Goal: Information Seeking & Learning: Understand process/instructions

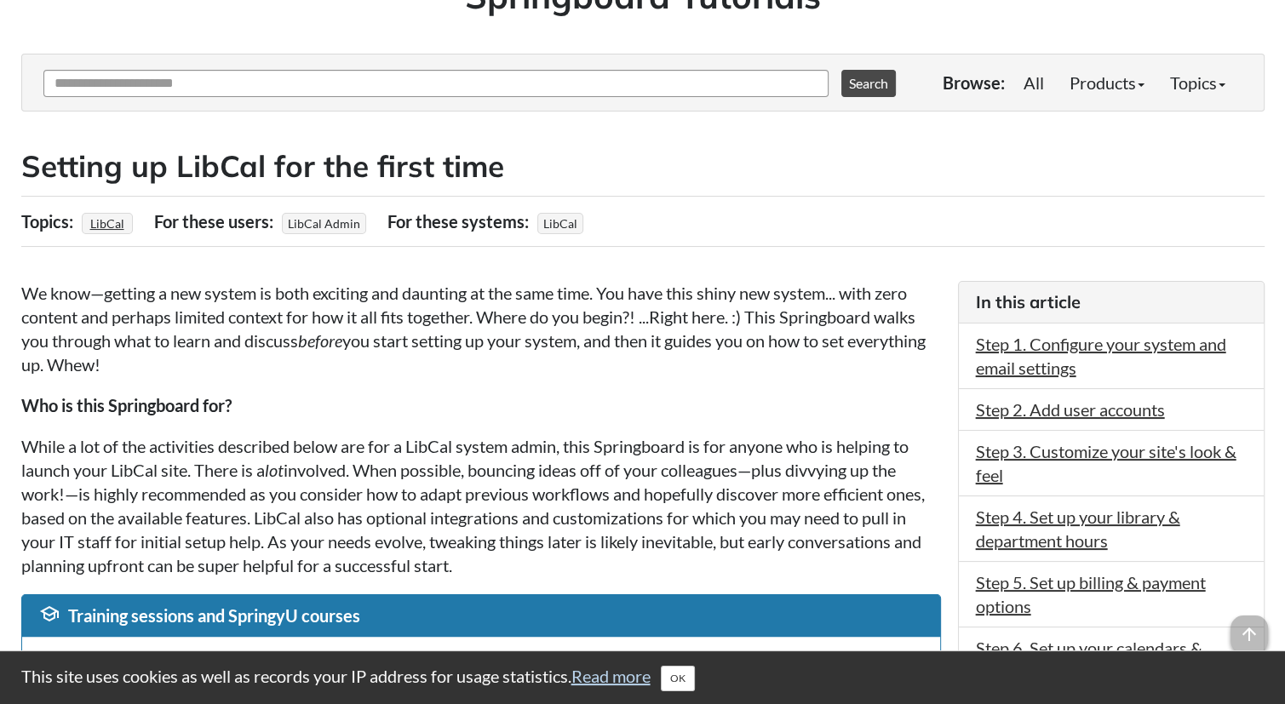
scroll to position [255, 0]
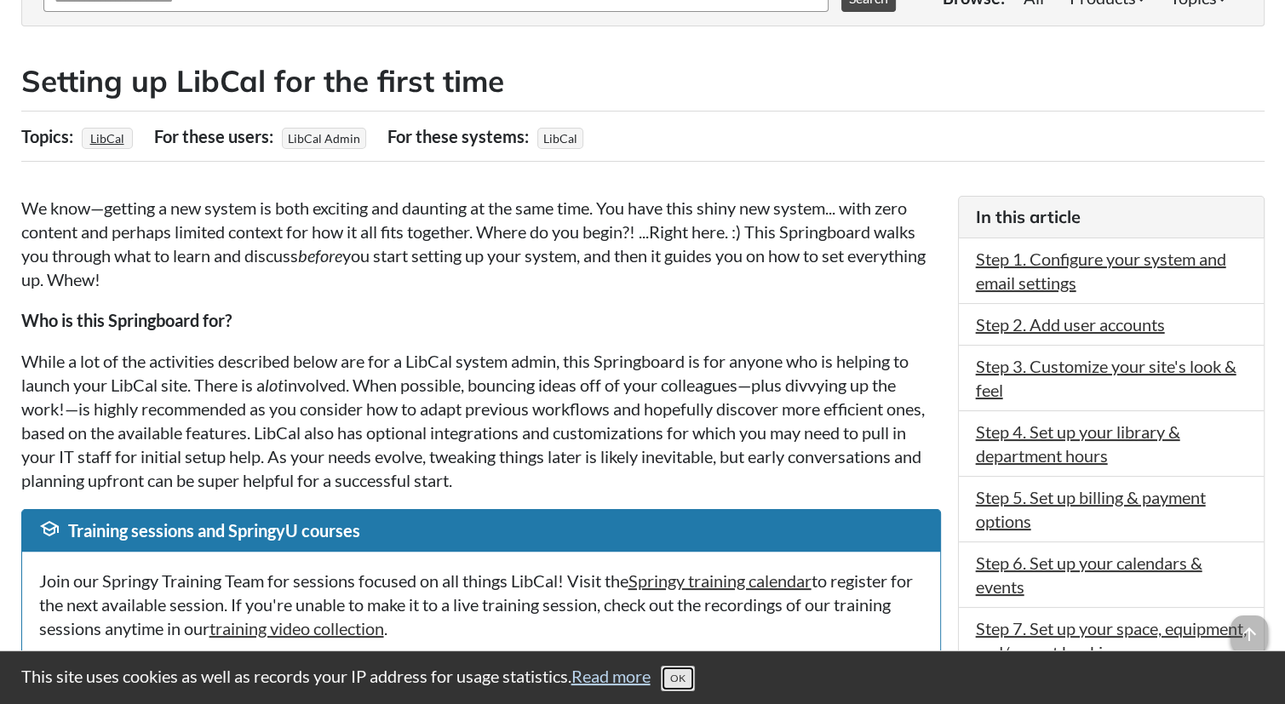
click at [691, 676] on button "OK" at bounding box center [678, 679] width 34 height 26
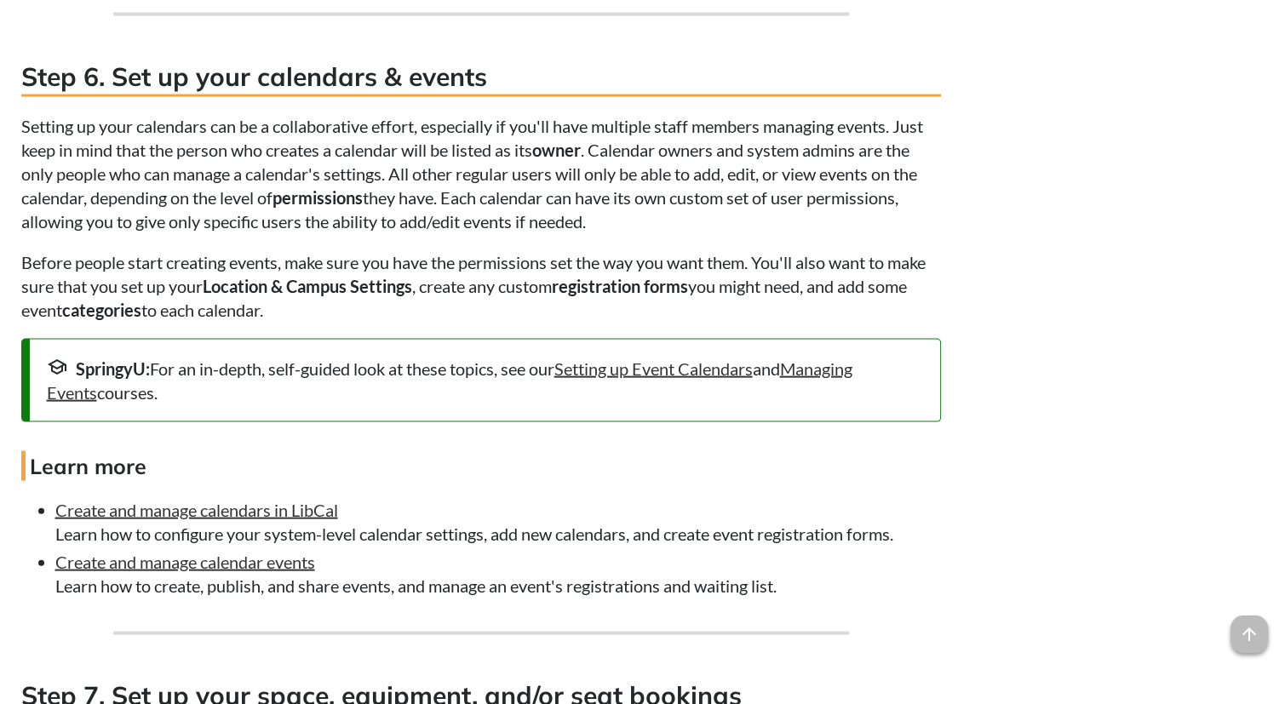
scroll to position [3552, 0]
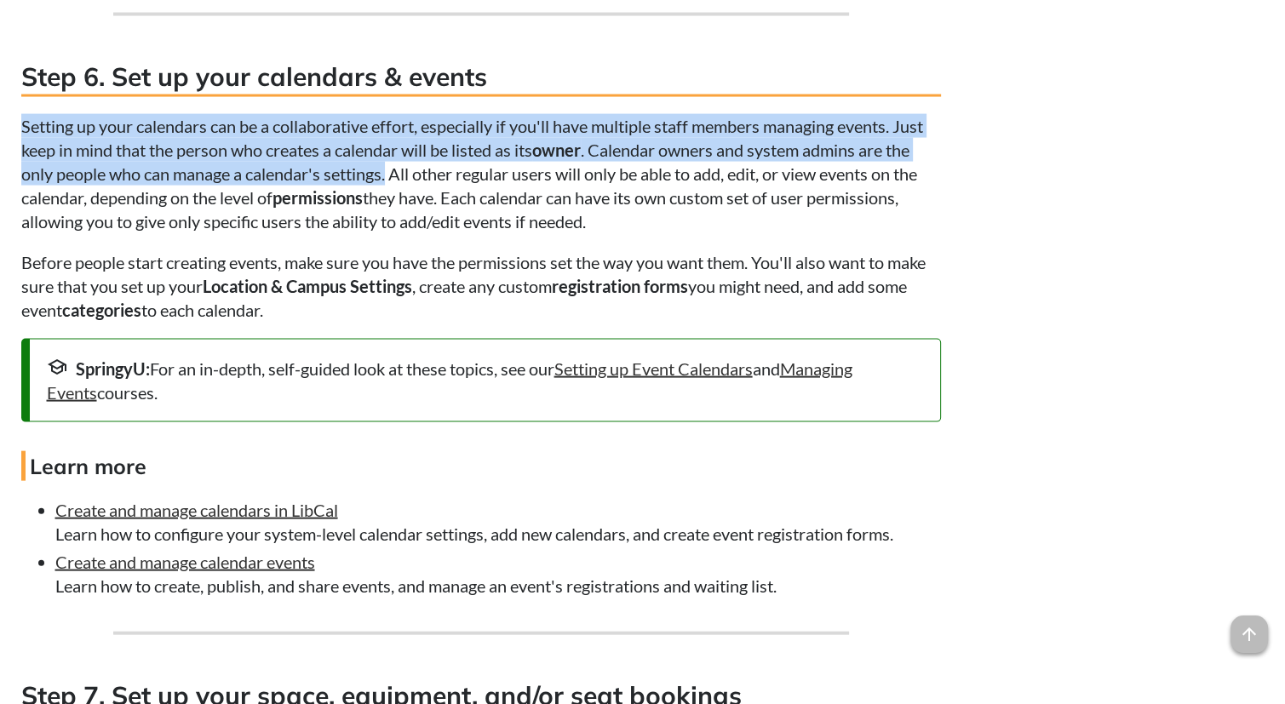
drag, startPoint x: 389, startPoint y: 193, endPoint x: 14, endPoint y: 146, distance: 378.5
copy p "Setting up your calendars can be a collaborative effort, especially if you'll h…"
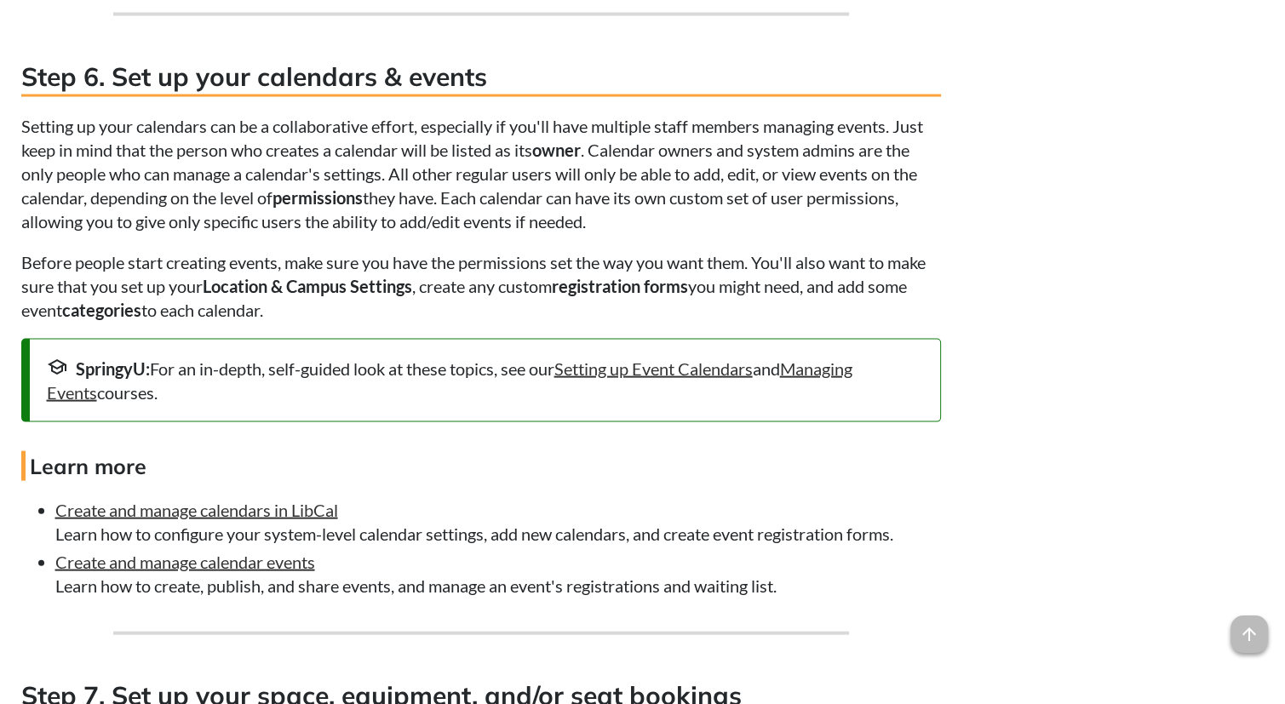
drag, startPoint x: 164, startPoint y: 248, endPoint x: 374, endPoint y: 234, distance: 209.9
click at [374, 233] on p "Setting up your calendars can be a collaborative effort, especially if you'll h…" at bounding box center [481, 173] width 920 height 119
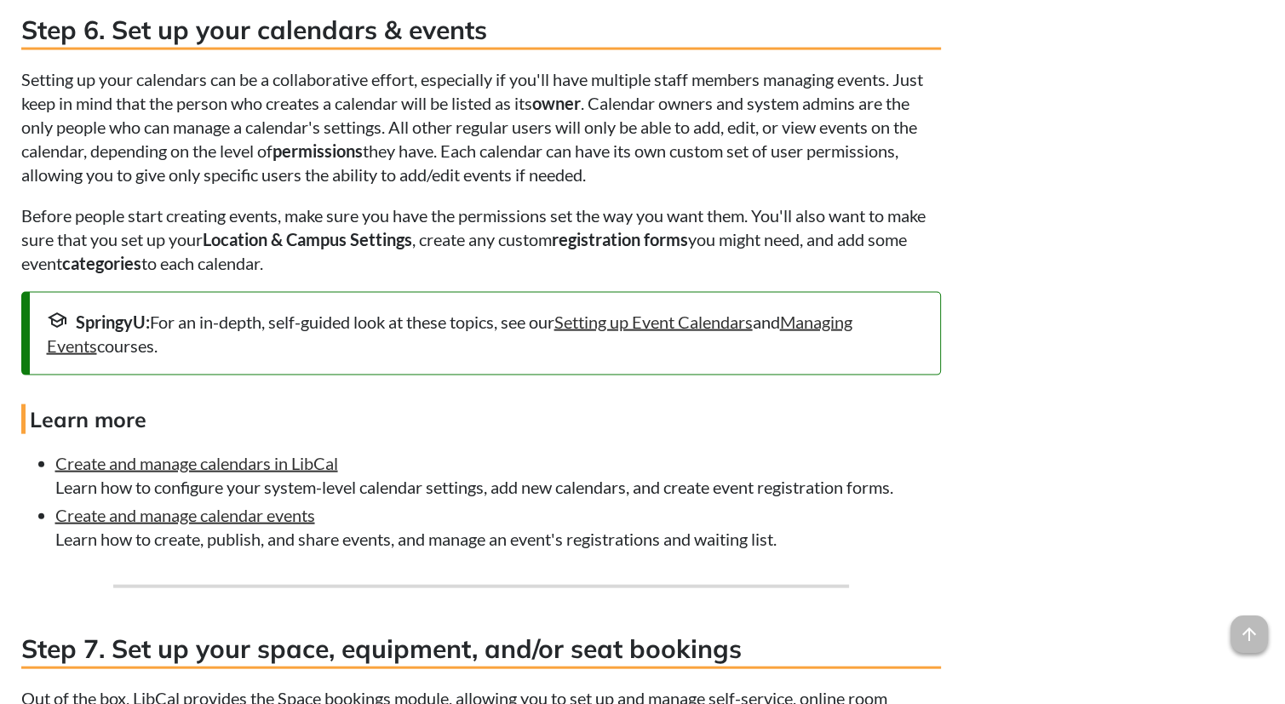
scroll to position [3603, 0]
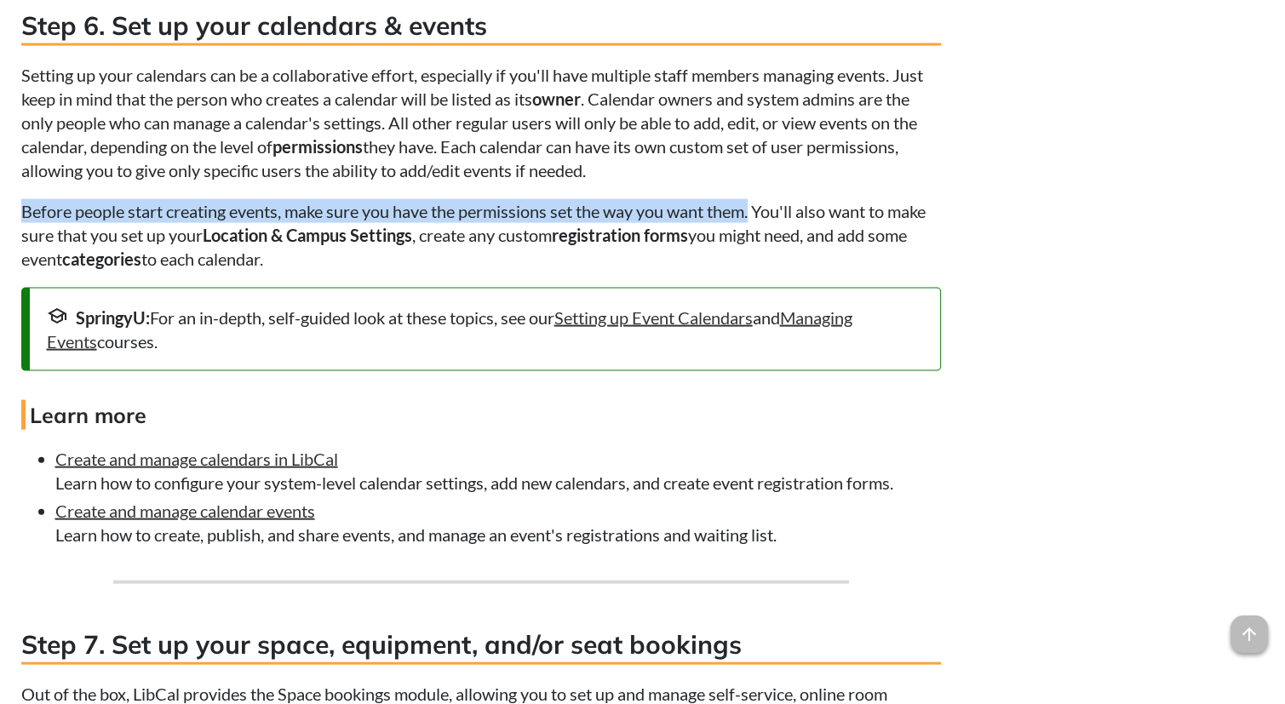
drag, startPoint x: 759, startPoint y: 232, endPoint x: 18, endPoint y: 224, distance: 741.6
copy p "Before people start creating events, make sure you have the permissions set the…"
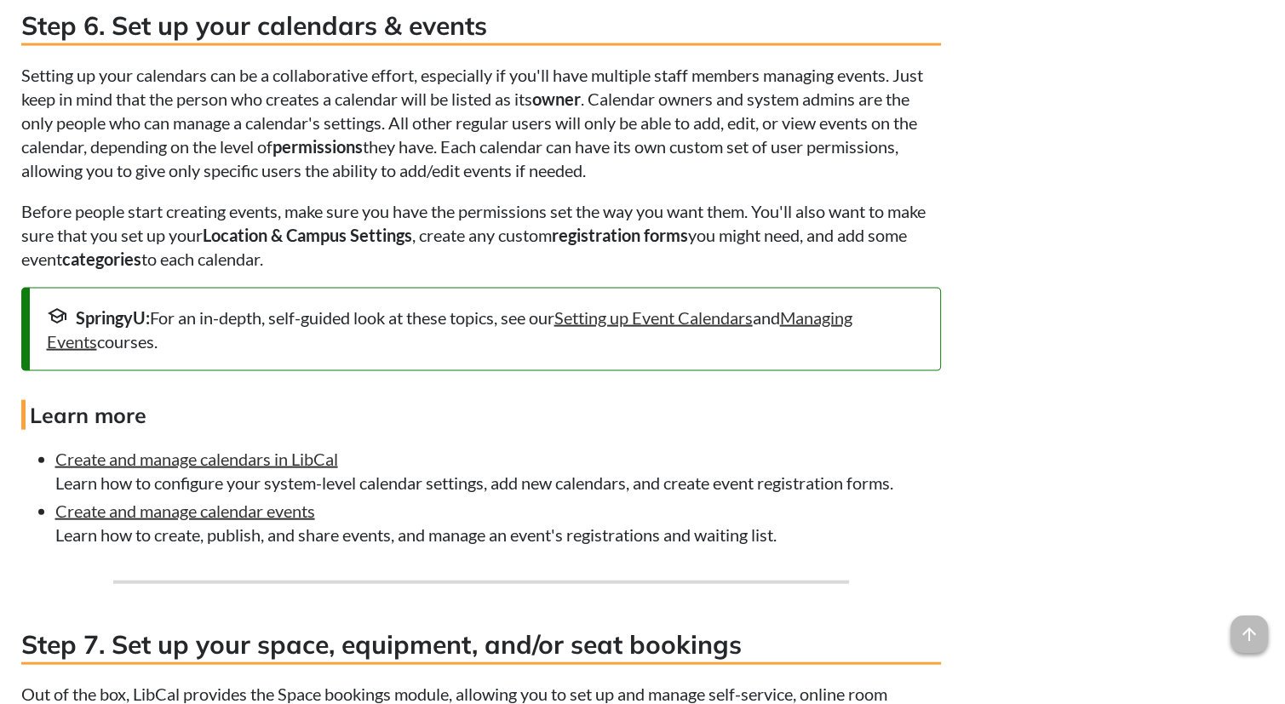
click at [523, 158] on p "Setting up your calendars can be a collaborative effort, especially if you'll h…" at bounding box center [481, 122] width 920 height 119
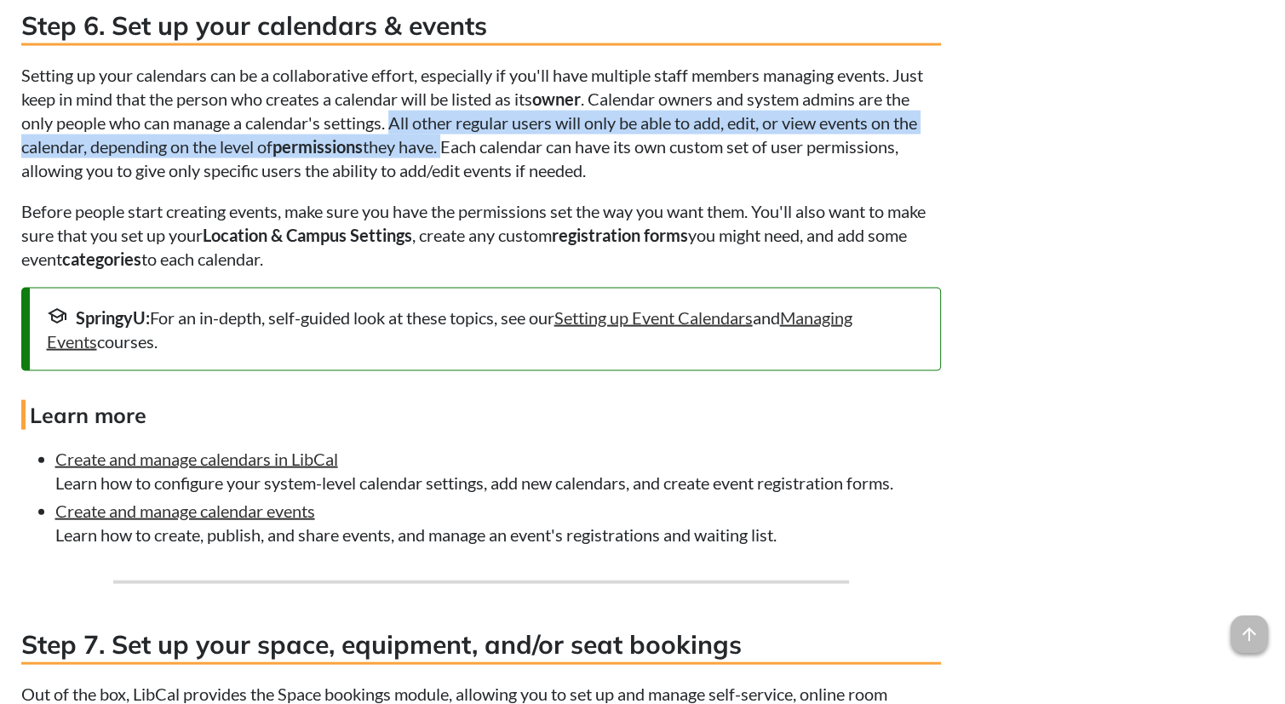
drag, startPoint x: 450, startPoint y: 166, endPoint x: 396, endPoint y: 138, distance: 61.3
click at [396, 138] on p "Setting up your calendars can be a collaborative effort, especially if you'll h…" at bounding box center [481, 122] width 920 height 119
copy p "All other regular users will only be able to add, edit, or view events on the c…"
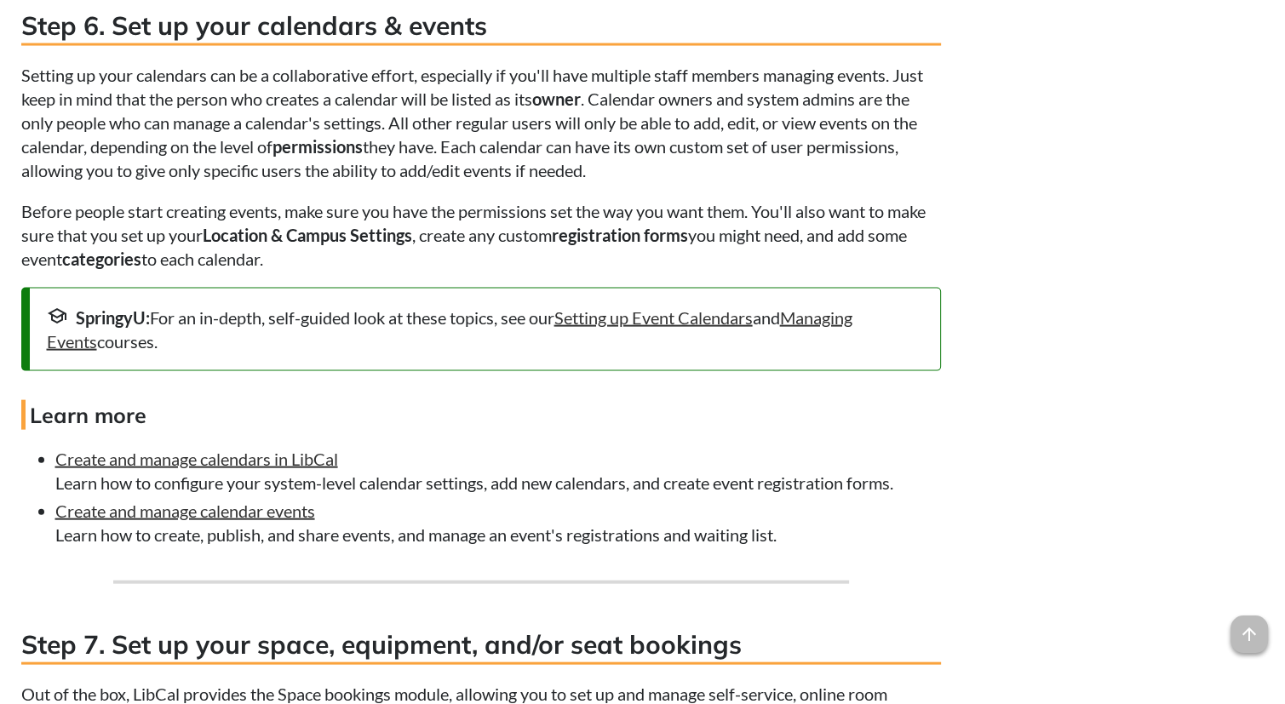
drag, startPoint x: 277, startPoint y: 278, endPoint x: 24, endPoint y: 272, distance: 253.0
click at [24, 271] on p "Before people start creating events, make sure you have the permissions set the…" at bounding box center [481, 235] width 920 height 72
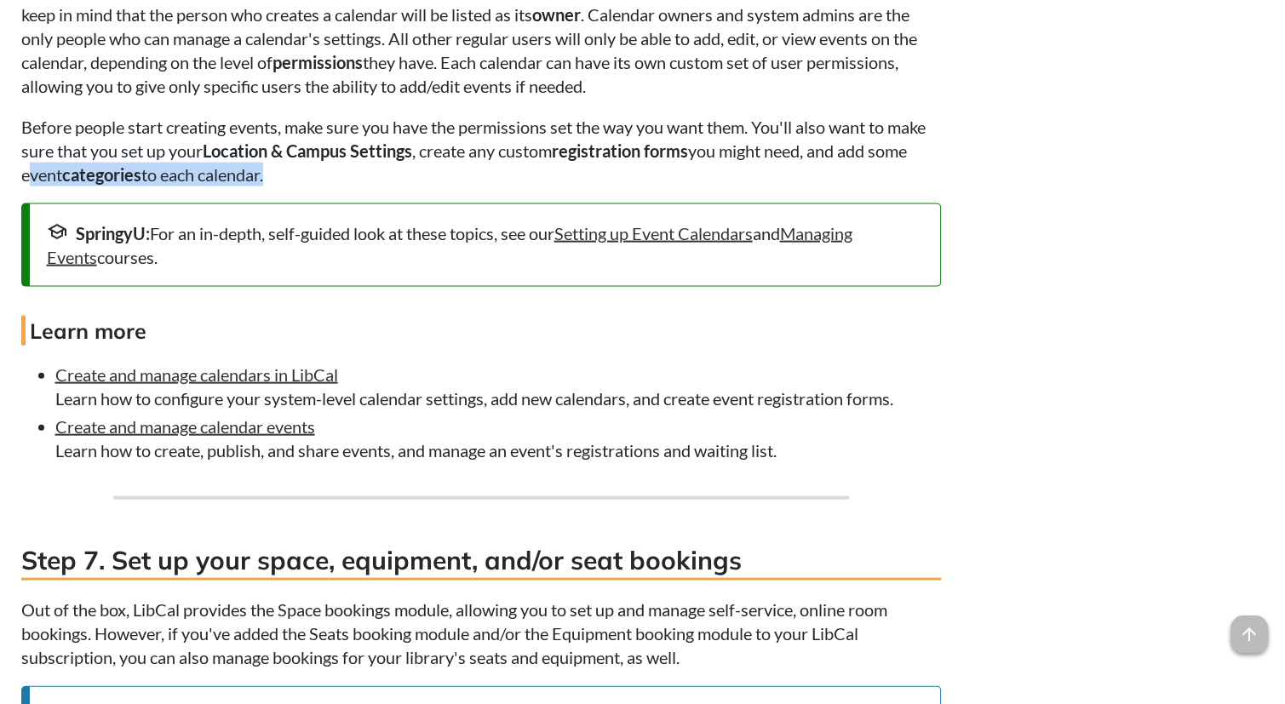
scroll to position [3773, 0]
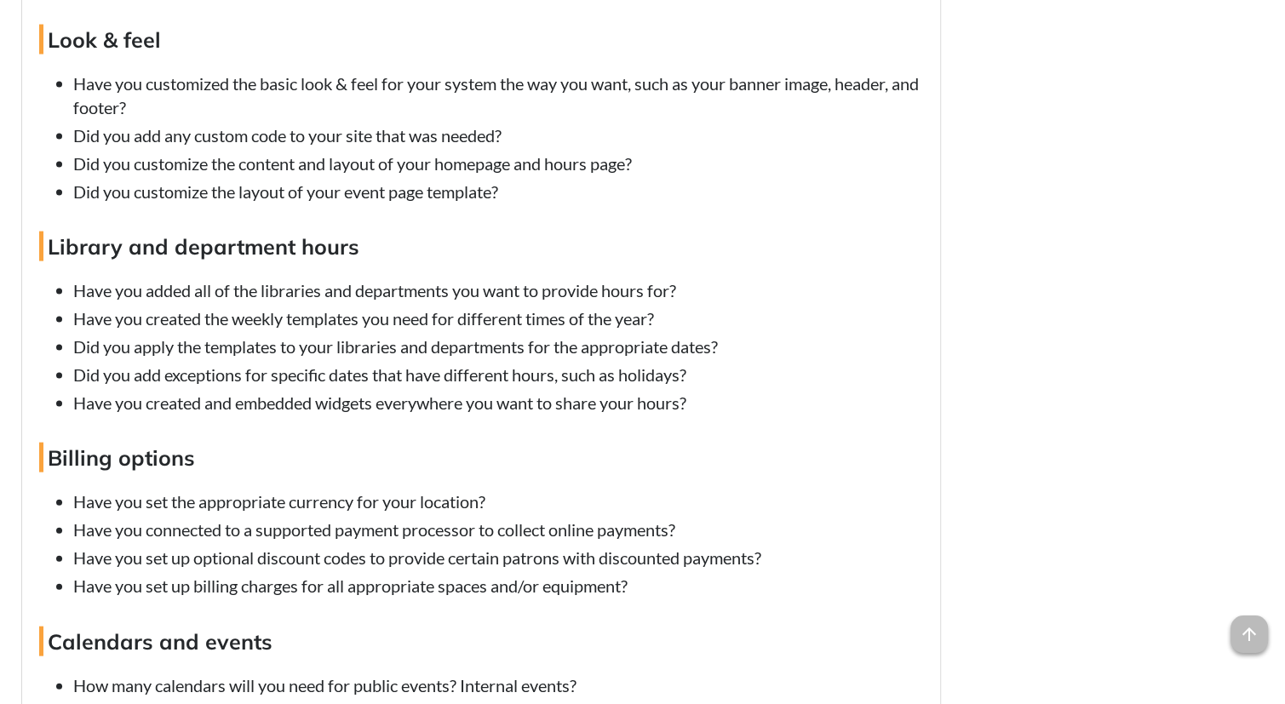
scroll to position [9478, 0]
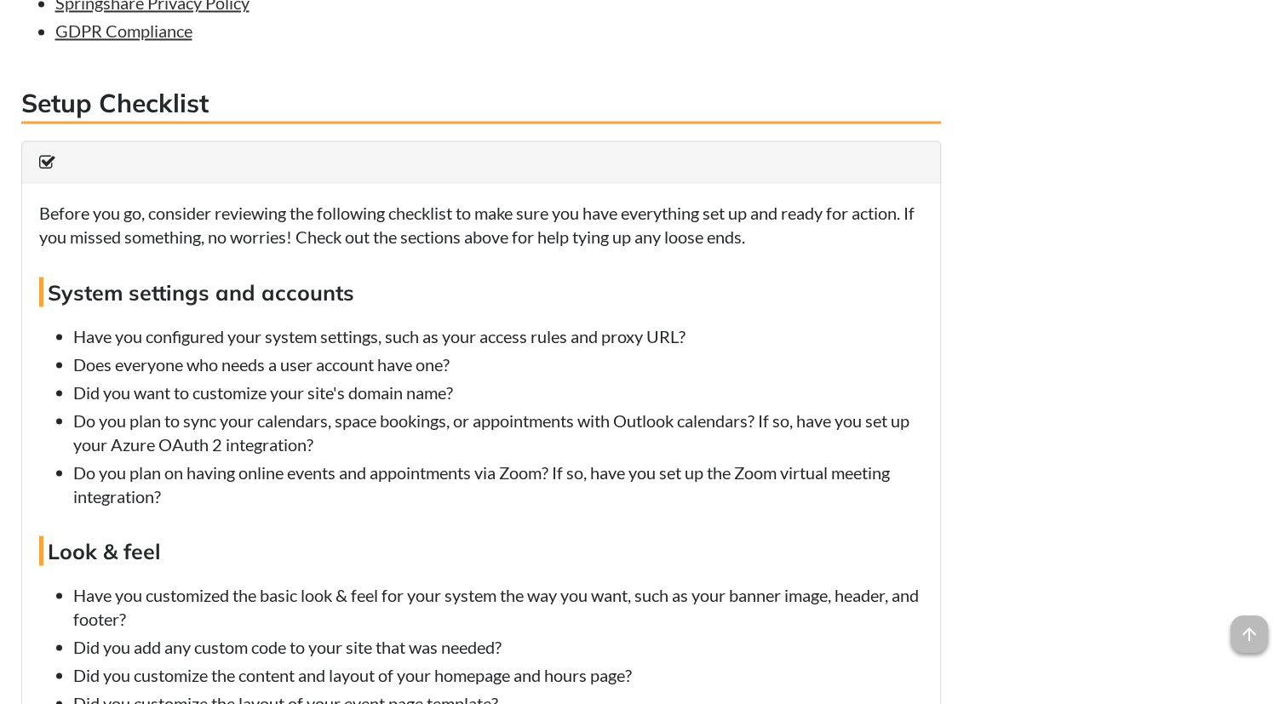
click at [45, 170] on icon at bounding box center [47, 161] width 16 height 17
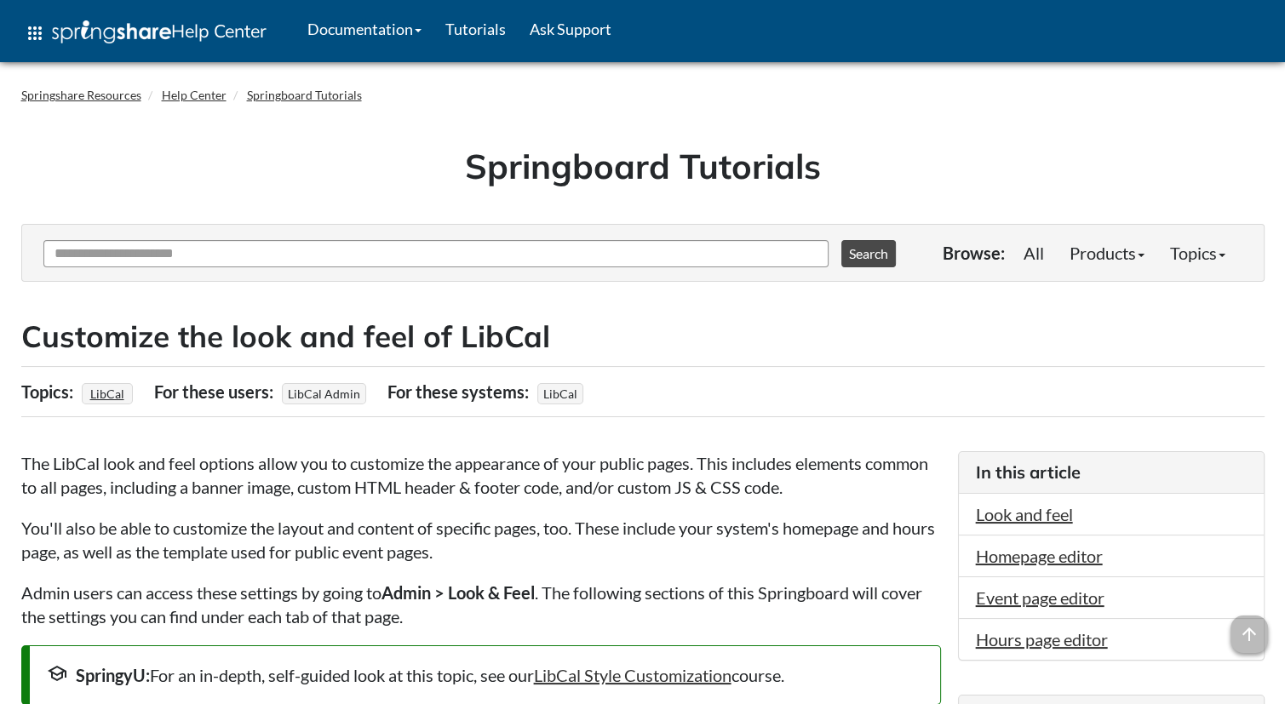
click at [392, 180] on h1 "Springboard Tutorials" at bounding box center [643, 166] width 1218 height 48
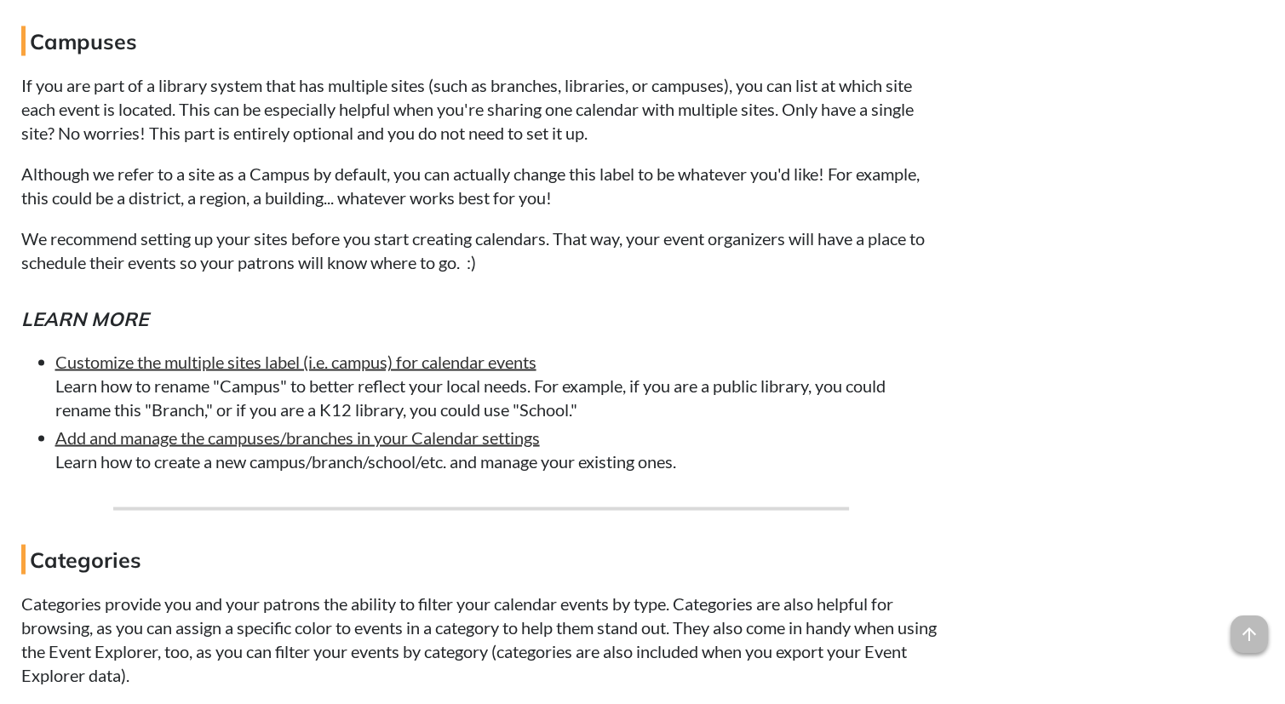
scroll to position [3173, 0]
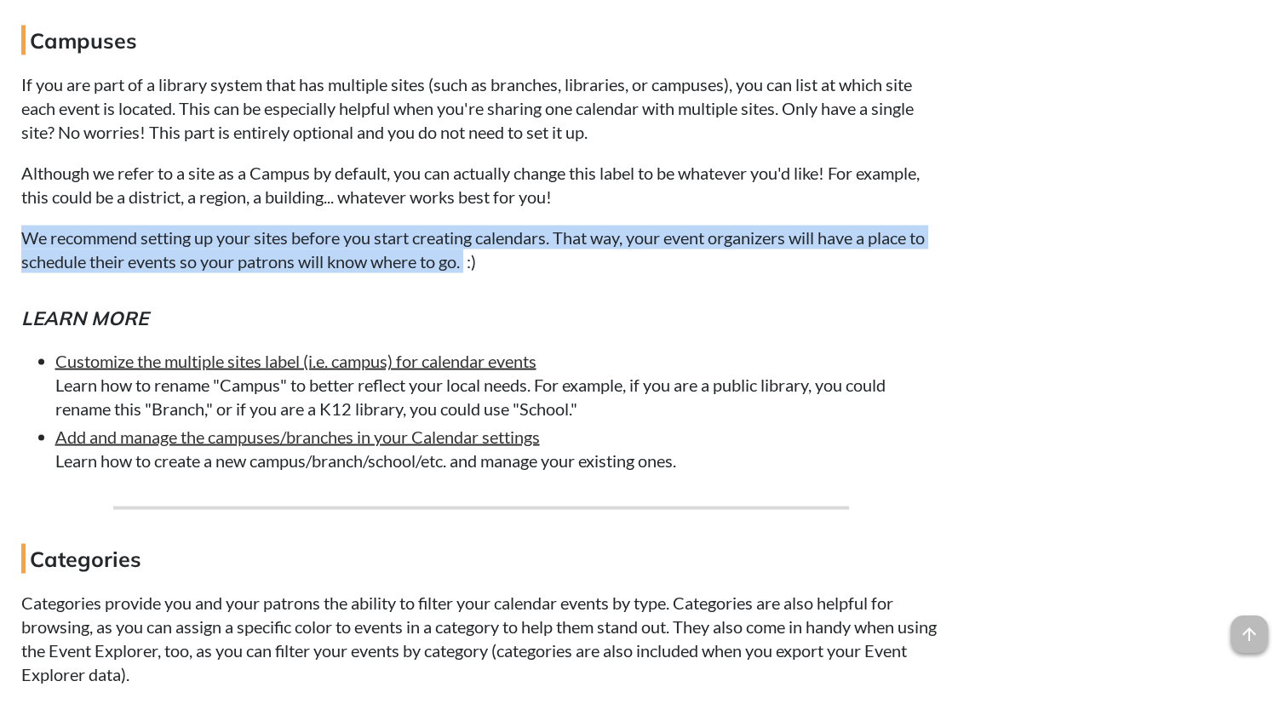
drag, startPoint x: 467, startPoint y: 267, endPoint x: 1, endPoint y: 232, distance: 467.9
copy p "We recommend setting up your sites before you start creating calendars. That wa…"
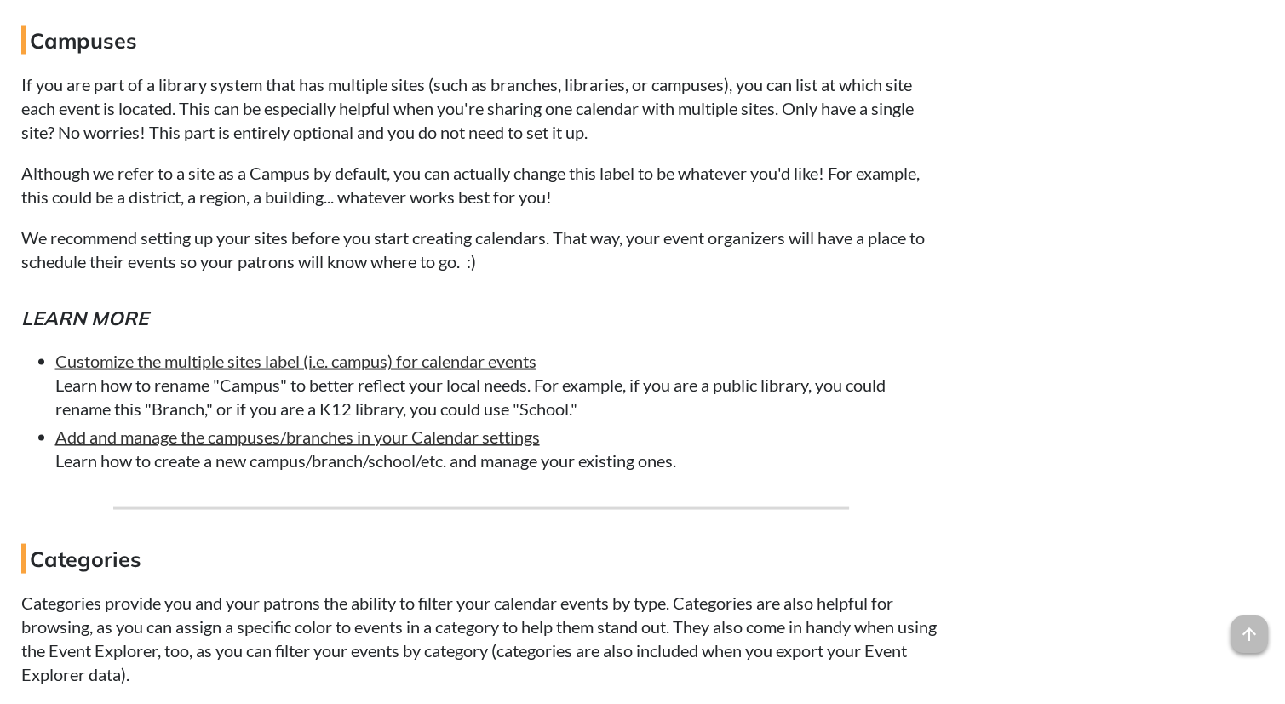
click at [165, 130] on p "If you are part of a library system that has multiple sites (such as branches, …" at bounding box center [481, 108] width 920 height 72
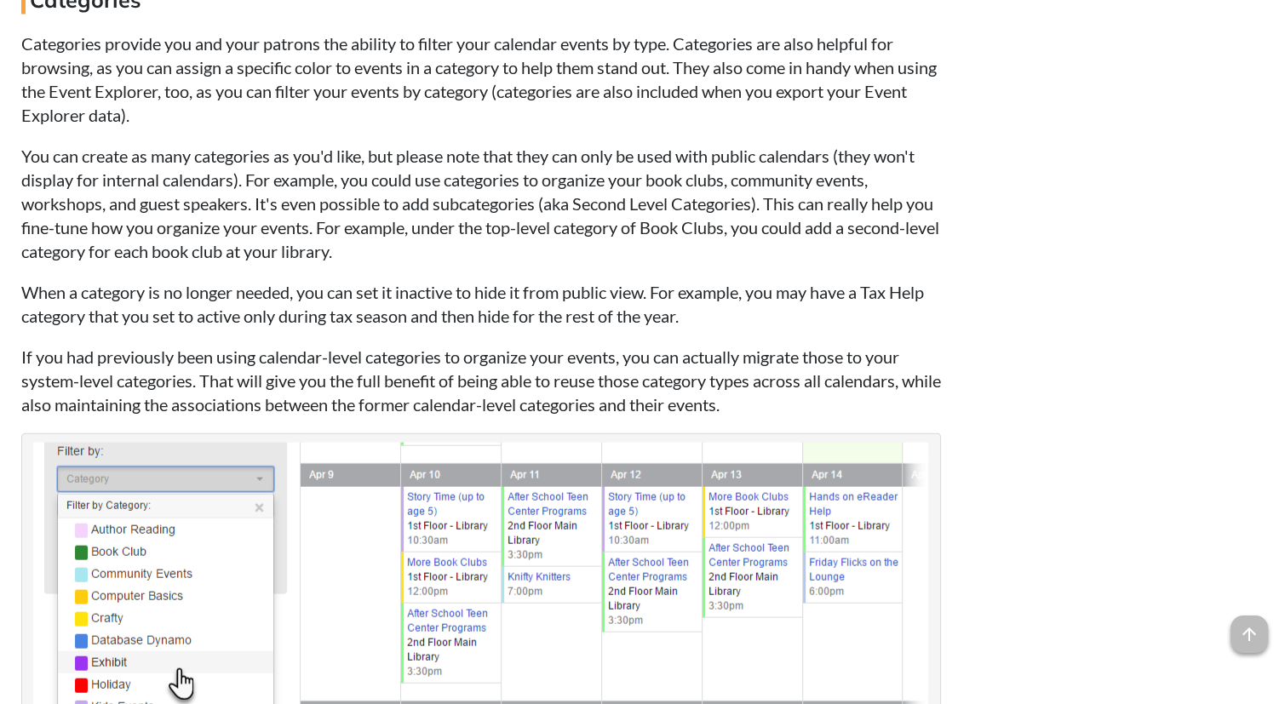
scroll to position [3712, 0]
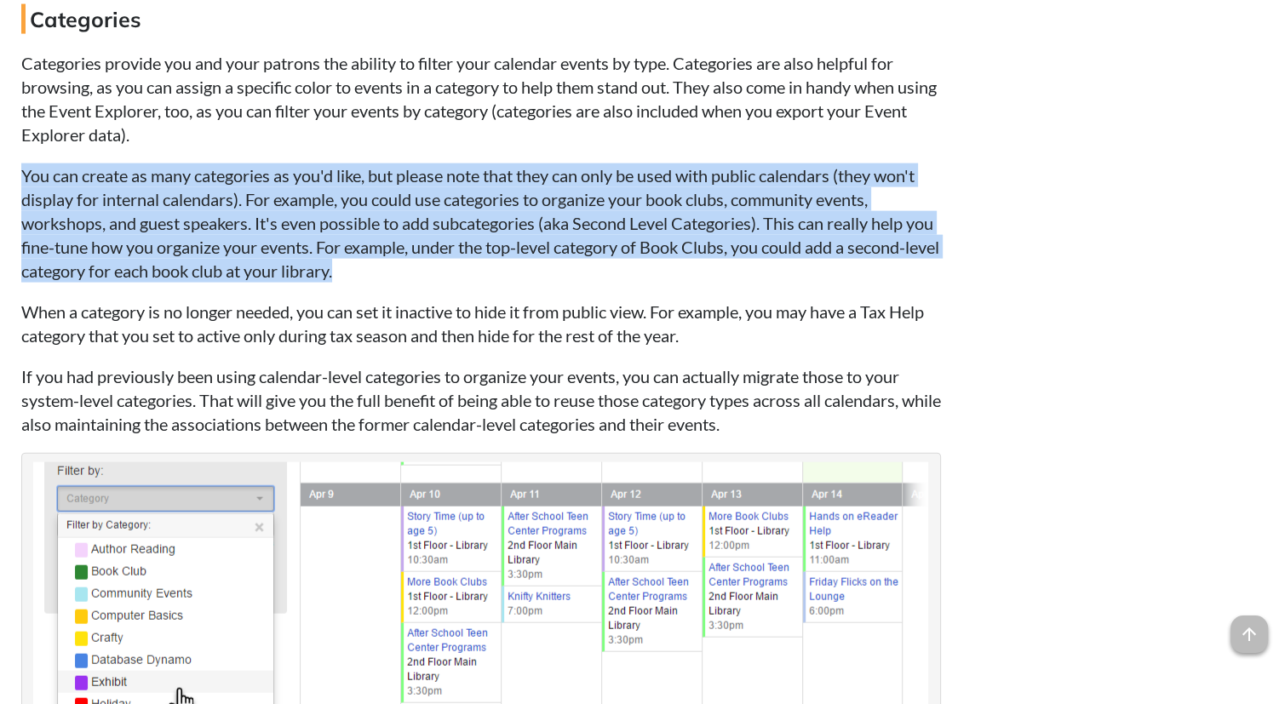
drag, startPoint x: 451, startPoint y: 272, endPoint x: 21, endPoint y: 179, distance: 439.9
click at [21, 179] on p "You can create as many categories as you'd like, but please note that they can …" at bounding box center [481, 222] width 920 height 119
copy p "You can create as many categories as you'd like, but please note that they can …"
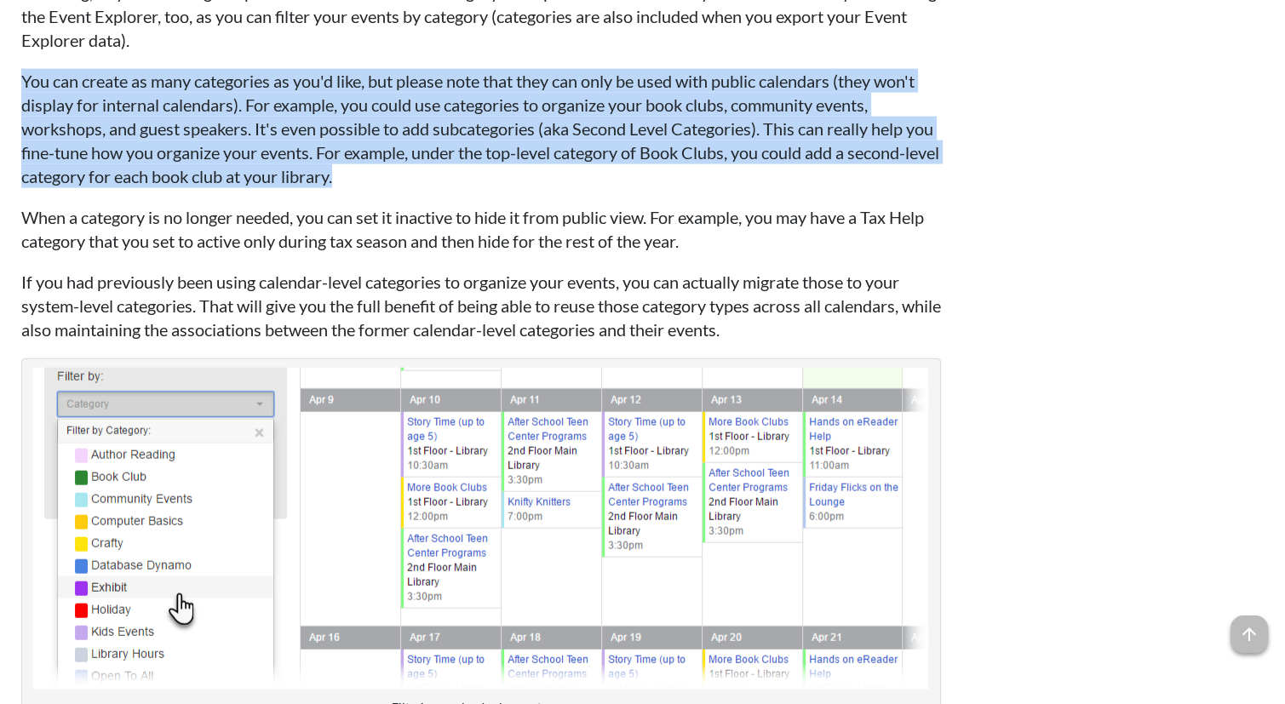
scroll to position [3882, 0]
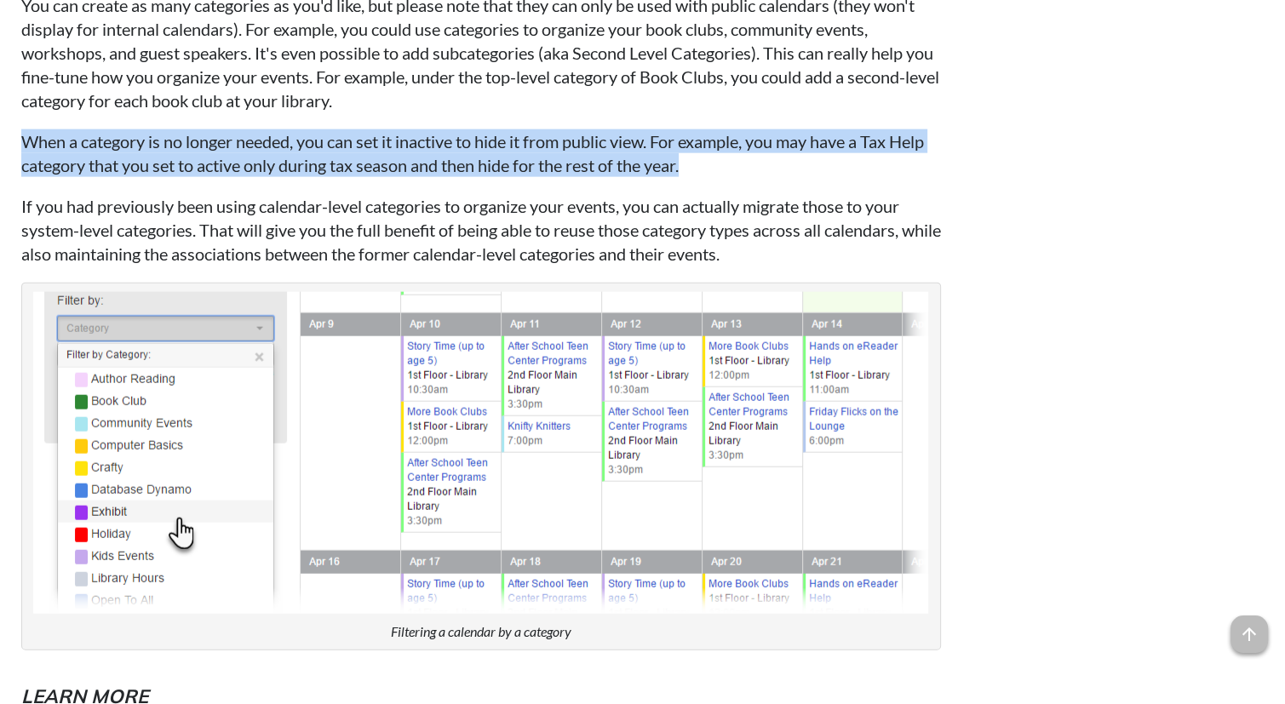
drag, startPoint x: 711, startPoint y: 169, endPoint x: 20, endPoint y: 128, distance: 692.6
copy p "When a category is no longer needed, you can set it inactive to hide it from pu…"
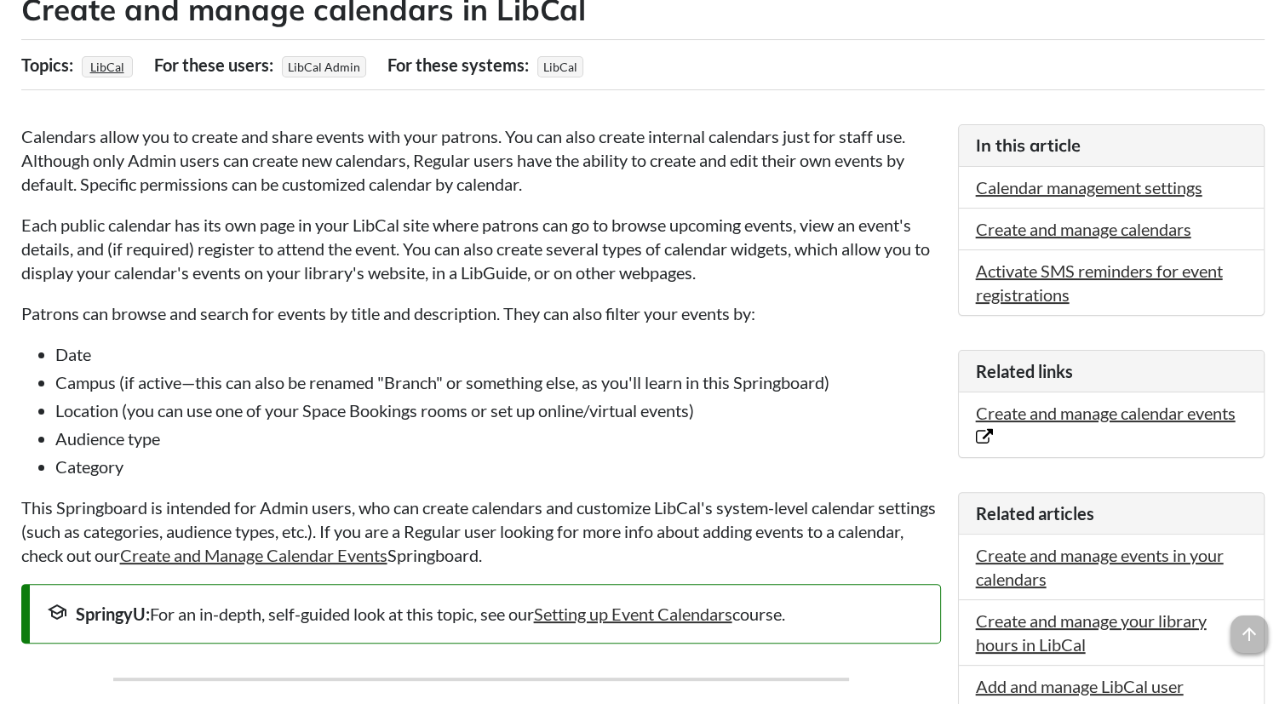
scroll to position [0, 0]
